Goal: Task Accomplishment & Management: Manage account settings

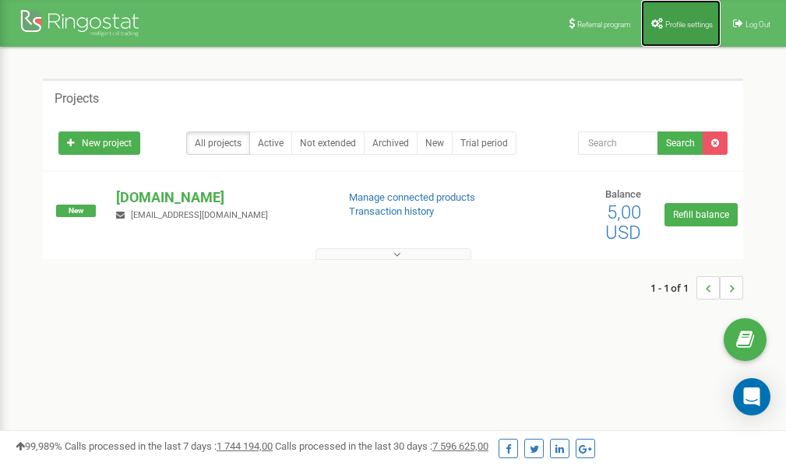
click at [701, 30] on link "Profile settings" at bounding box center [680, 23] width 79 height 47
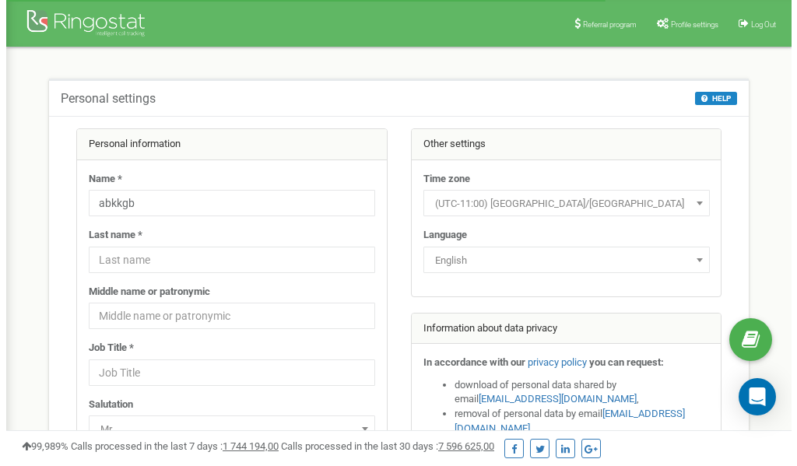
scroll to position [78, 0]
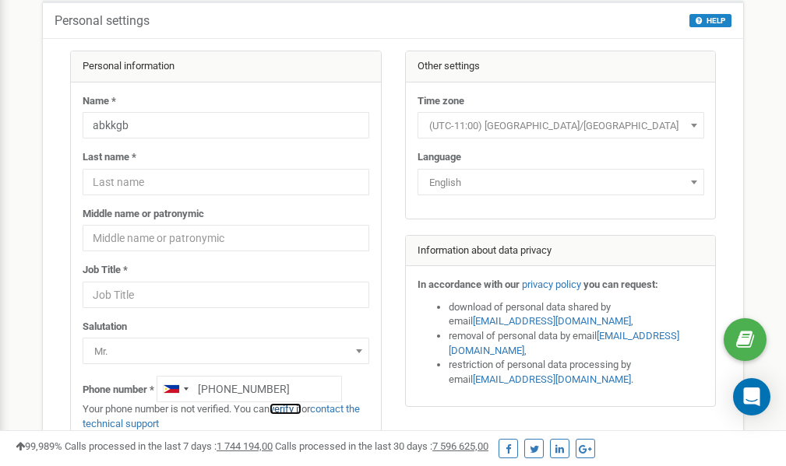
click at [295, 410] on link "verify it" at bounding box center [285, 409] width 32 height 12
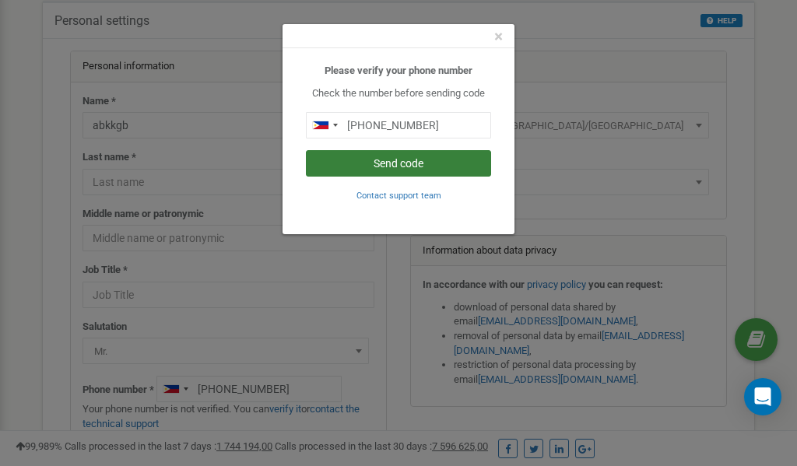
click at [416, 163] on button "Send code" at bounding box center [398, 163] width 185 height 26
